Goal: Transaction & Acquisition: Purchase product/service

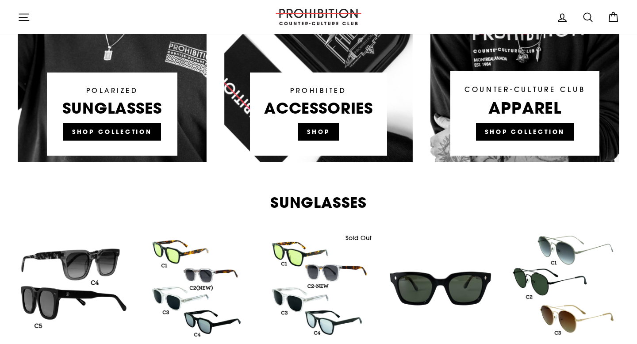
scroll to position [726, 0]
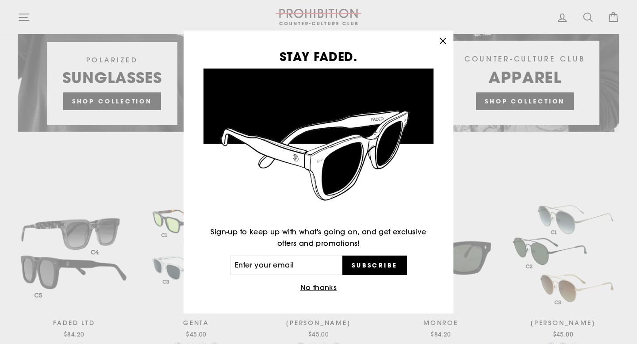
click at [443, 38] on icon "button" at bounding box center [443, 41] width 12 height 12
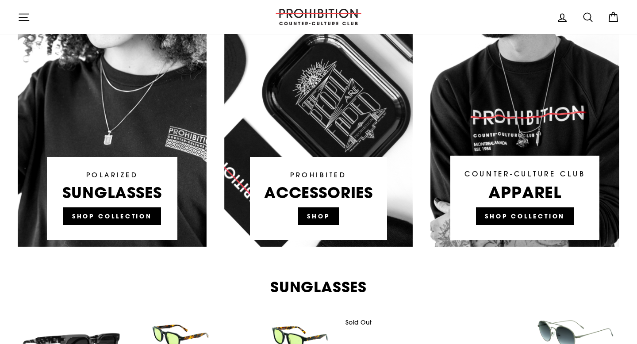
scroll to position [607, 0]
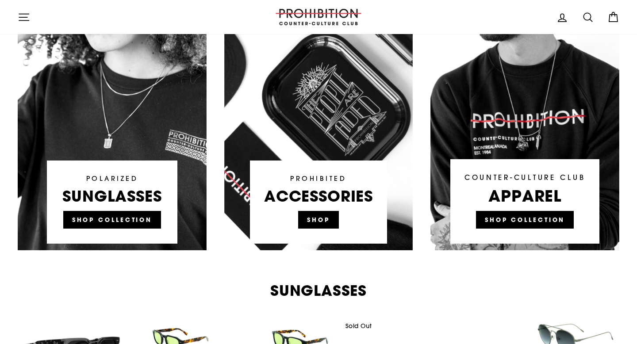
click at [321, 222] on link at bounding box center [318, 82] width 189 height 336
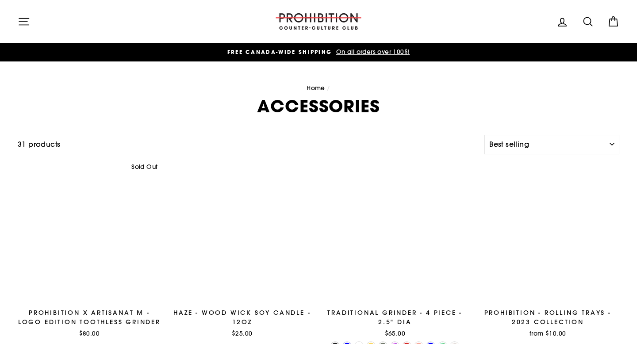
select select "best-selling"
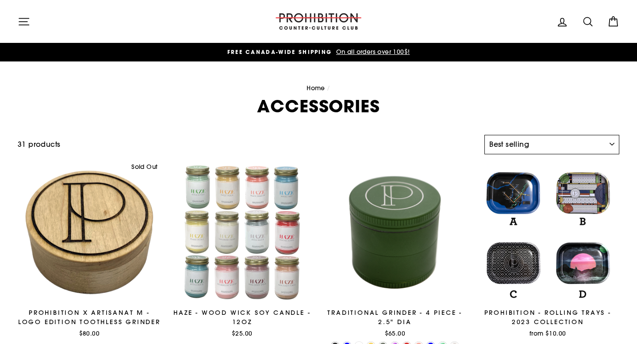
click at [509, 140] on select "Sort Featured Best selling Alphabetically, A-Z Alphabetically, Z-A Price, low t…" at bounding box center [551, 144] width 135 height 19
click at [484, 135] on select "Sort Featured Best selling Alphabetically, A-Z Alphabetically, Z-A Price, low t…" at bounding box center [551, 144] width 135 height 19
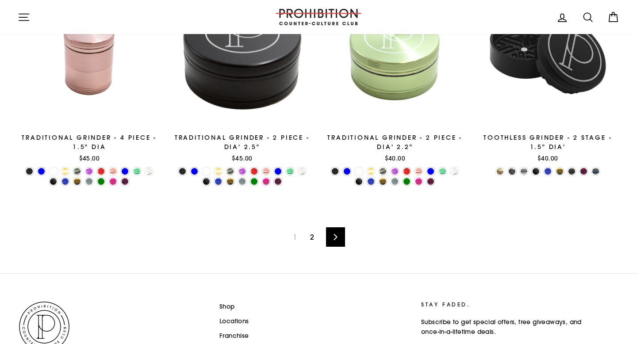
scroll to position [1413, 0]
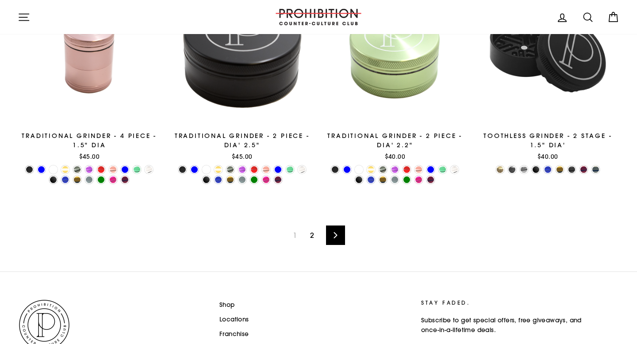
click at [339, 241] on link "Next" at bounding box center [335, 235] width 19 height 19
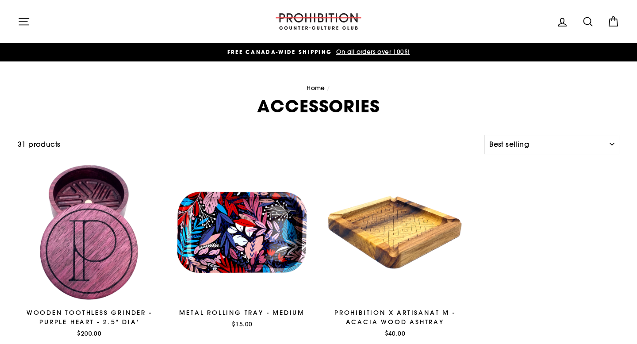
select select "best-selling"
click at [588, 26] on icon at bounding box center [588, 21] width 12 height 12
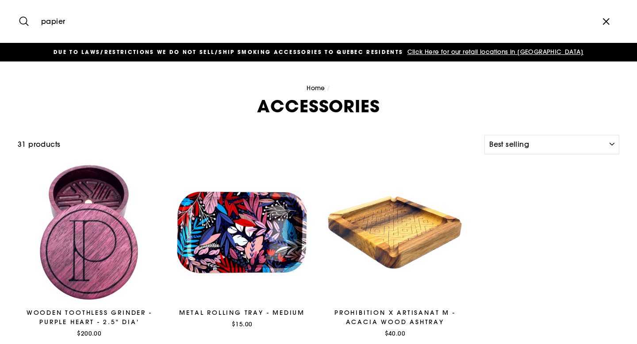
type input "papier"
click at [18, 7] on button "Search" at bounding box center [27, 22] width 19 height 30
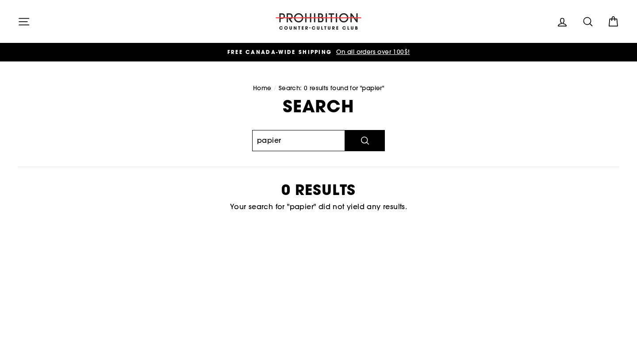
click at [318, 149] on input "papier" at bounding box center [298, 140] width 93 height 21
type input "[DEMOGRAPHIC_DATA]"
click at [345, 130] on button "Search" at bounding box center [365, 140] width 40 height 21
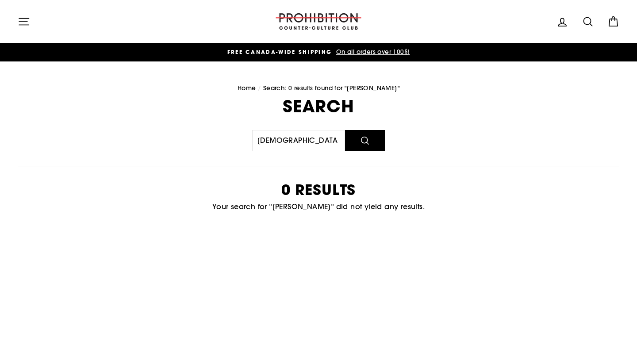
click at [319, 19] on img at bounding box center [318, 21] width 88 height 16
